Goal: Task Accomplishment & Management: Manage account settings

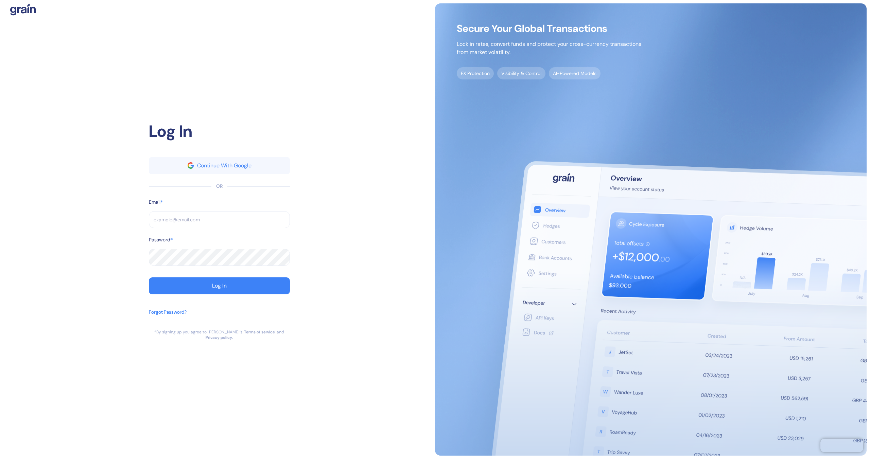
click at [220, 219] on input "text" at bounding box center [219, 219] width 141 height 17
type input "[EMAIL_ADDRESS][DOMAIN_NAME]"
click at [301, 279] on div "Log In Continue With Google OR Email * [EMAIL_ADDRESS][DOMAIN_NAME] ​ Password …" at bounding box center [218, 229] width 431 height 452
click at [279, 286] on button "Log In" at bounding box center [219, 286] width 141 height 17
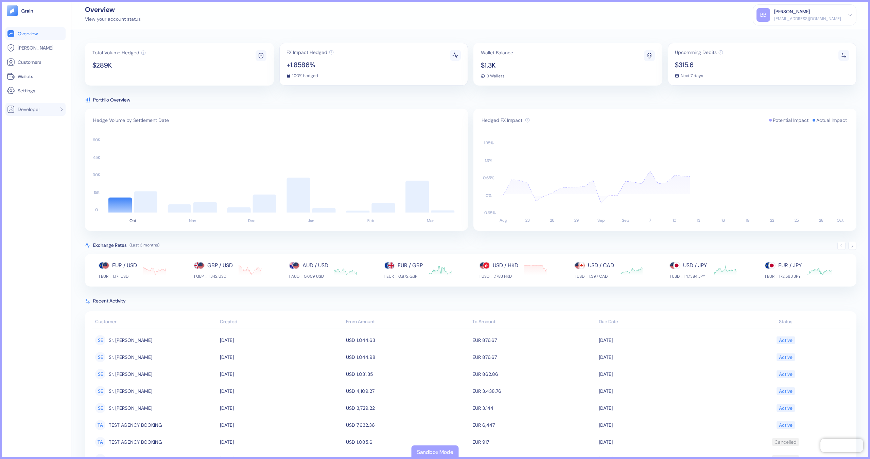
click at [56, 103] on li "Developer" at bounding box center [35, 109] width 60 height 13
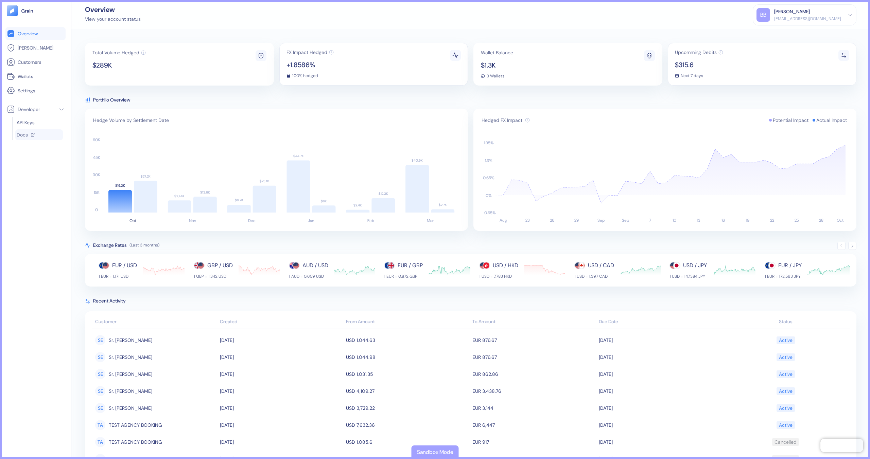
click at [32, 133] on icon at bounding box center [33, 134] width 5 height 5
click at [36, 67] on li "Customers" at bounding box center [35, 62] width 60 height 13
click at [37, 64] on span "Customers" at bounding box center [30, 62] width 24 height 7
